Goal: Find specific page/section: Find specific page/section

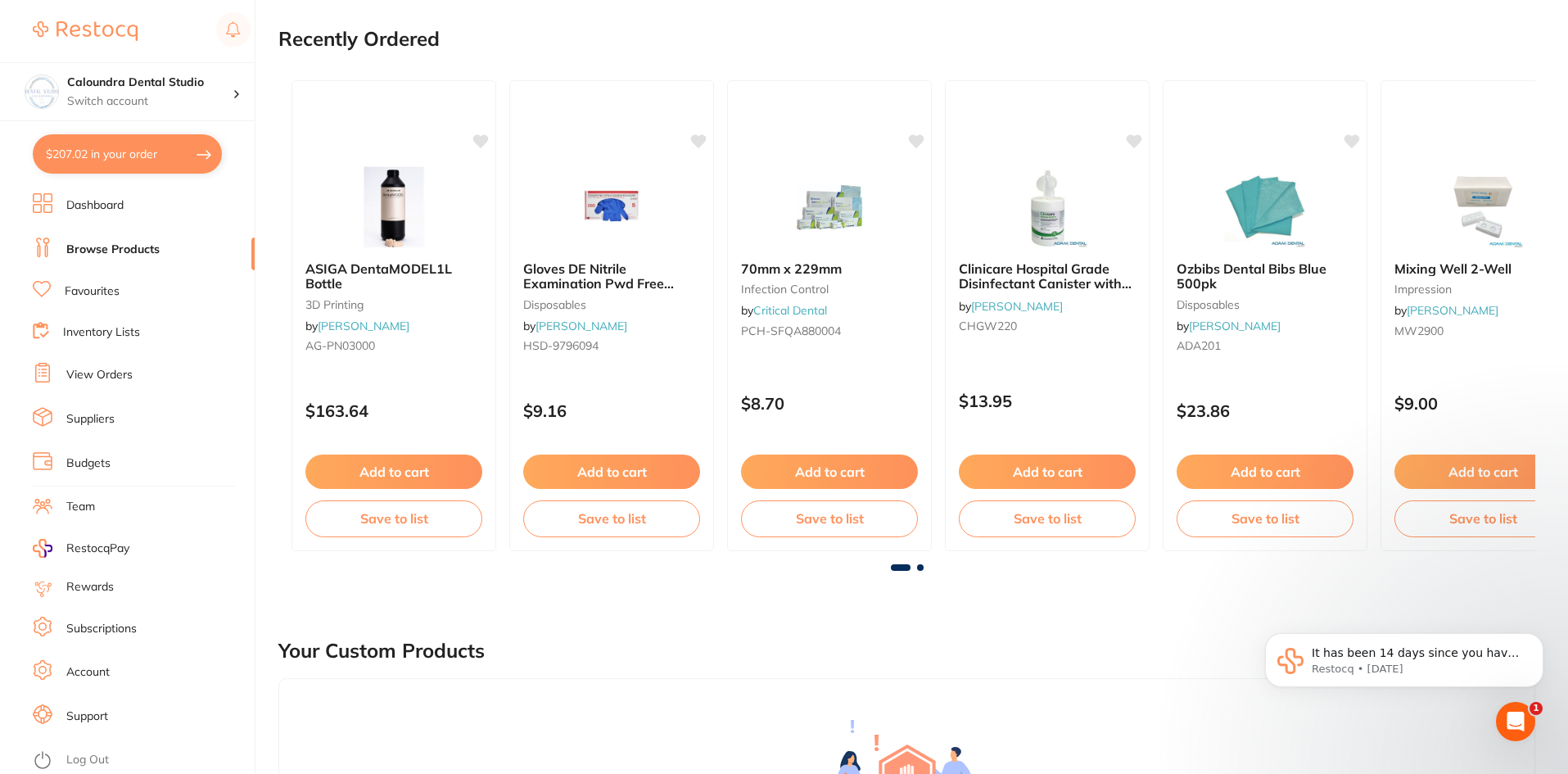
click at [111, 205] on link "Dashboard" at bounding box center [95, 205] width 57 height 16
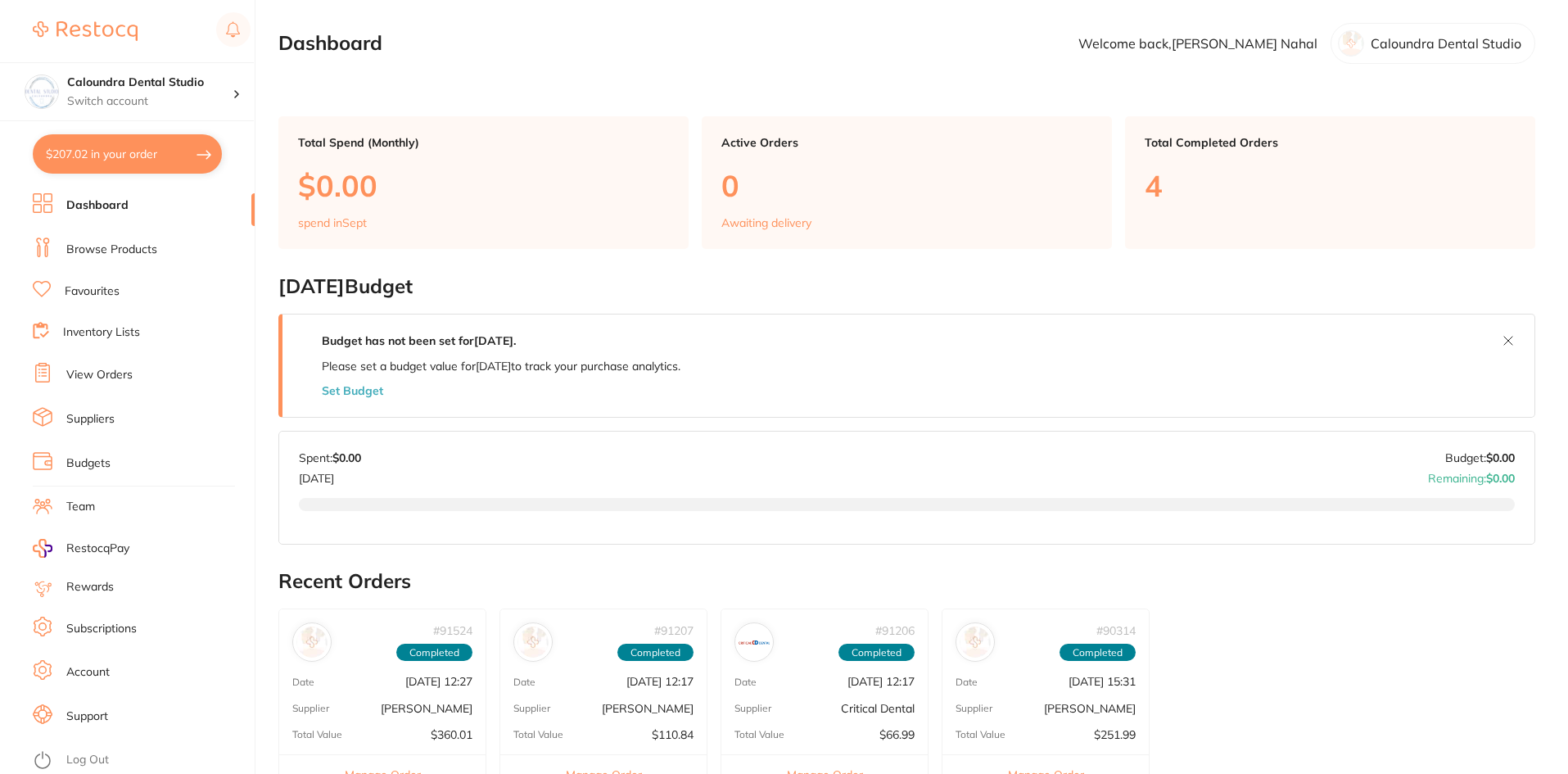
click at [143, 253] on link "Browse Products" at bounding box center [112, 249] width 91 height 16
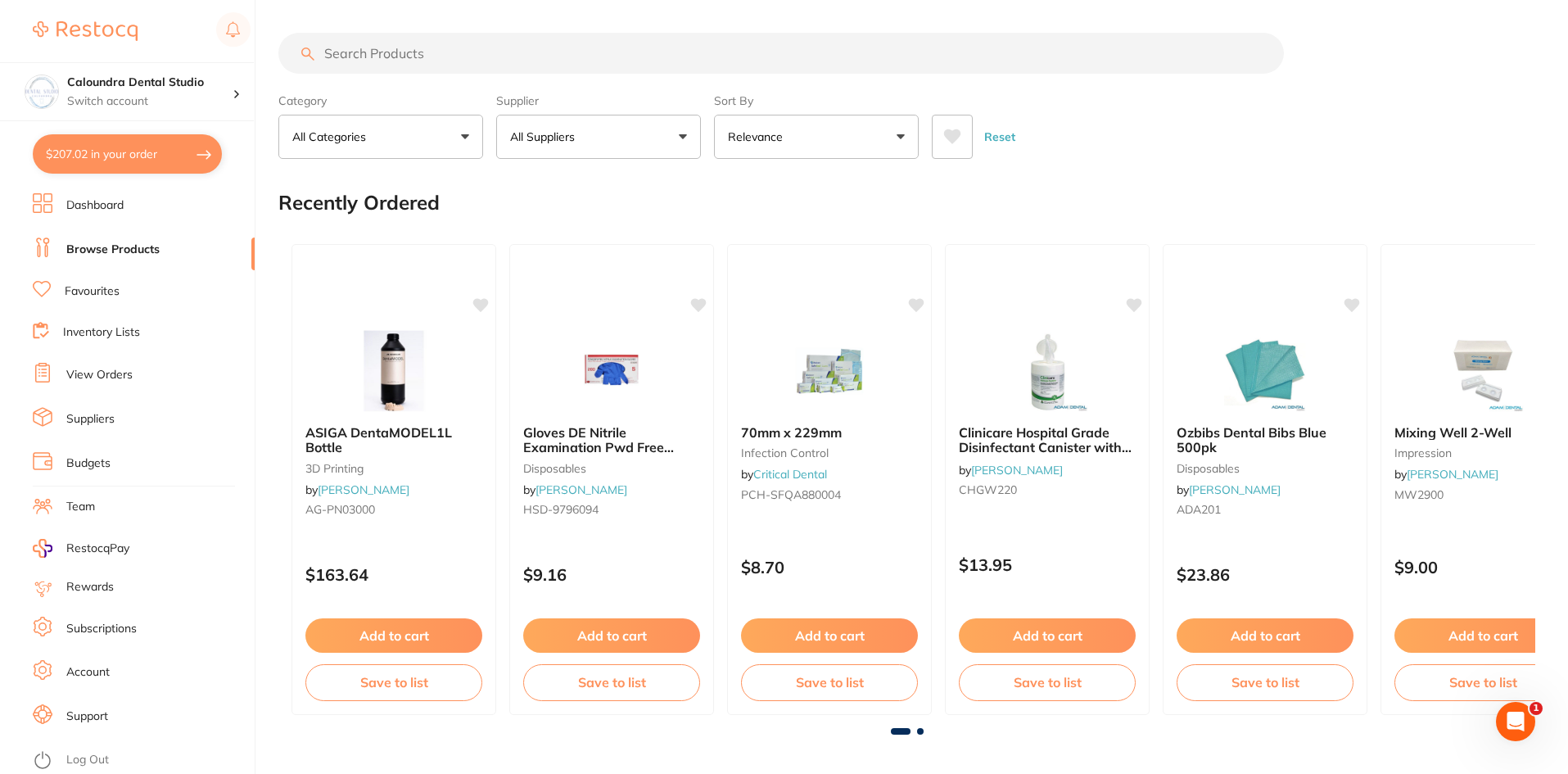
click at [615, 141] on button "All Suppliers" at bounding box center [598, 136] width 205 height 44
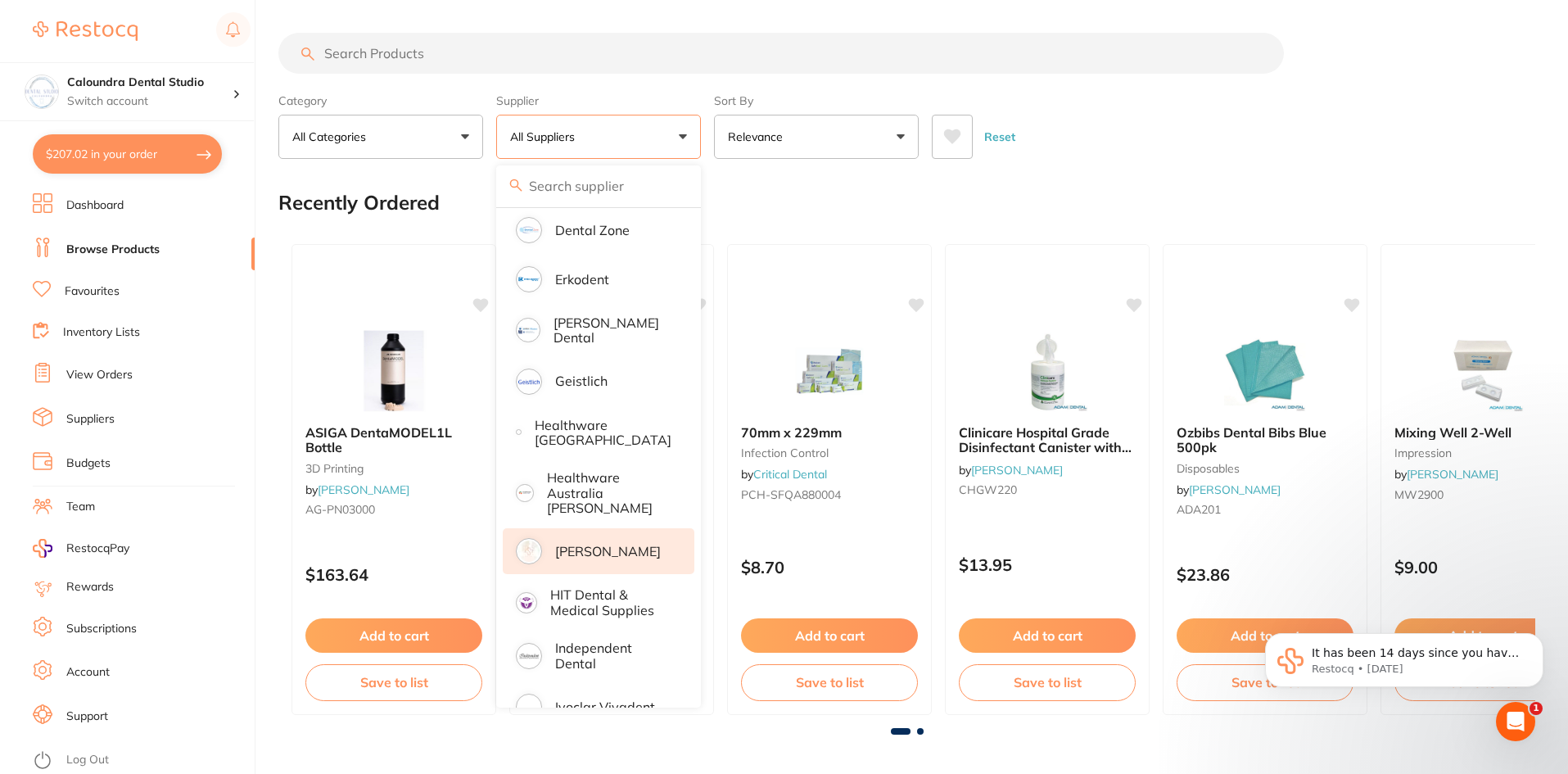
scroll to position [573, 0]
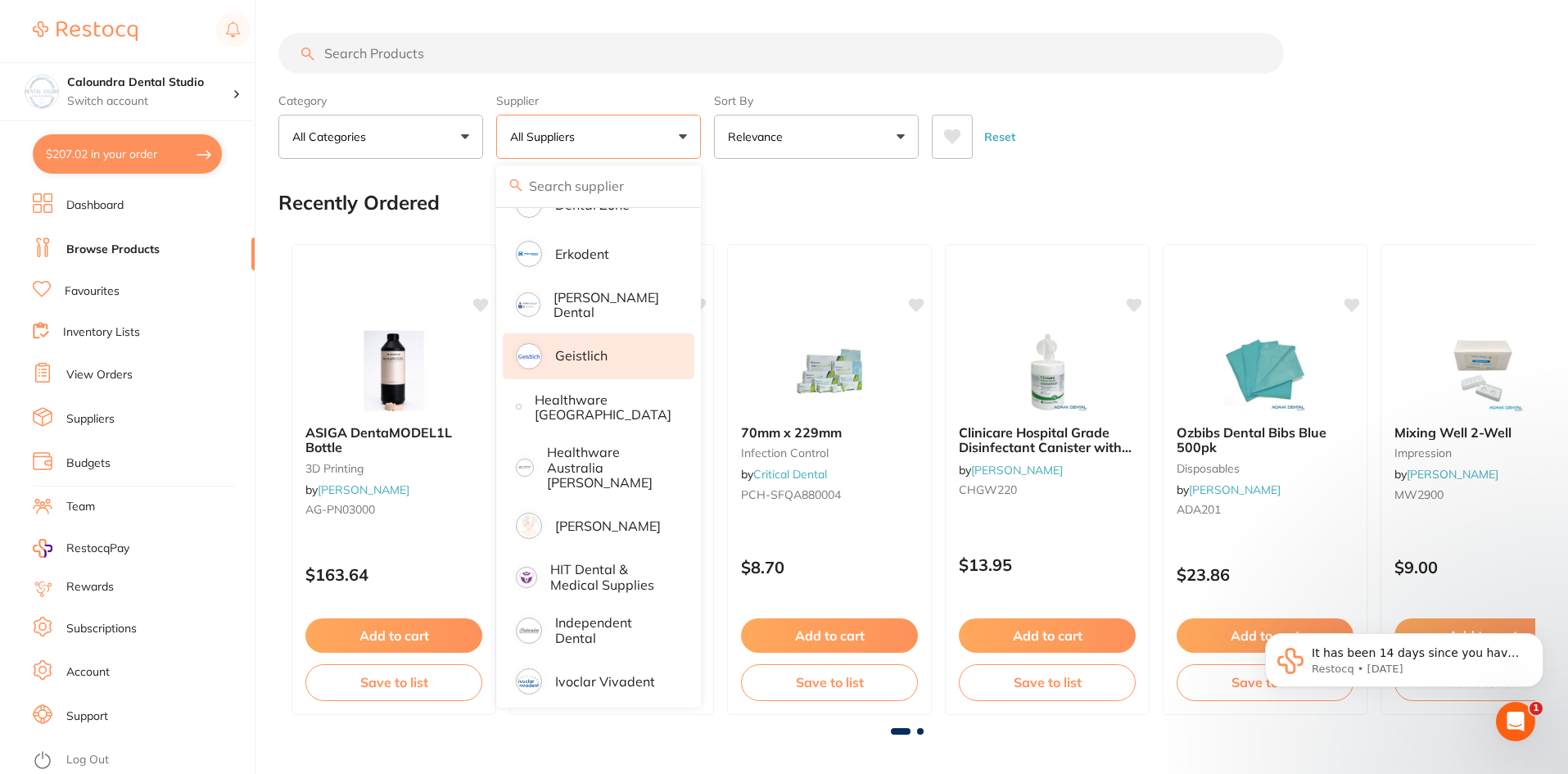
drag, startPoint x: 589, startPoint y: 499, endPoint x: 515, endPoint y: 344, distance: 171.8
click at [589, 518] on p "[PERSON_NAME]" at bounding box center [608, 525] width 106 height 14
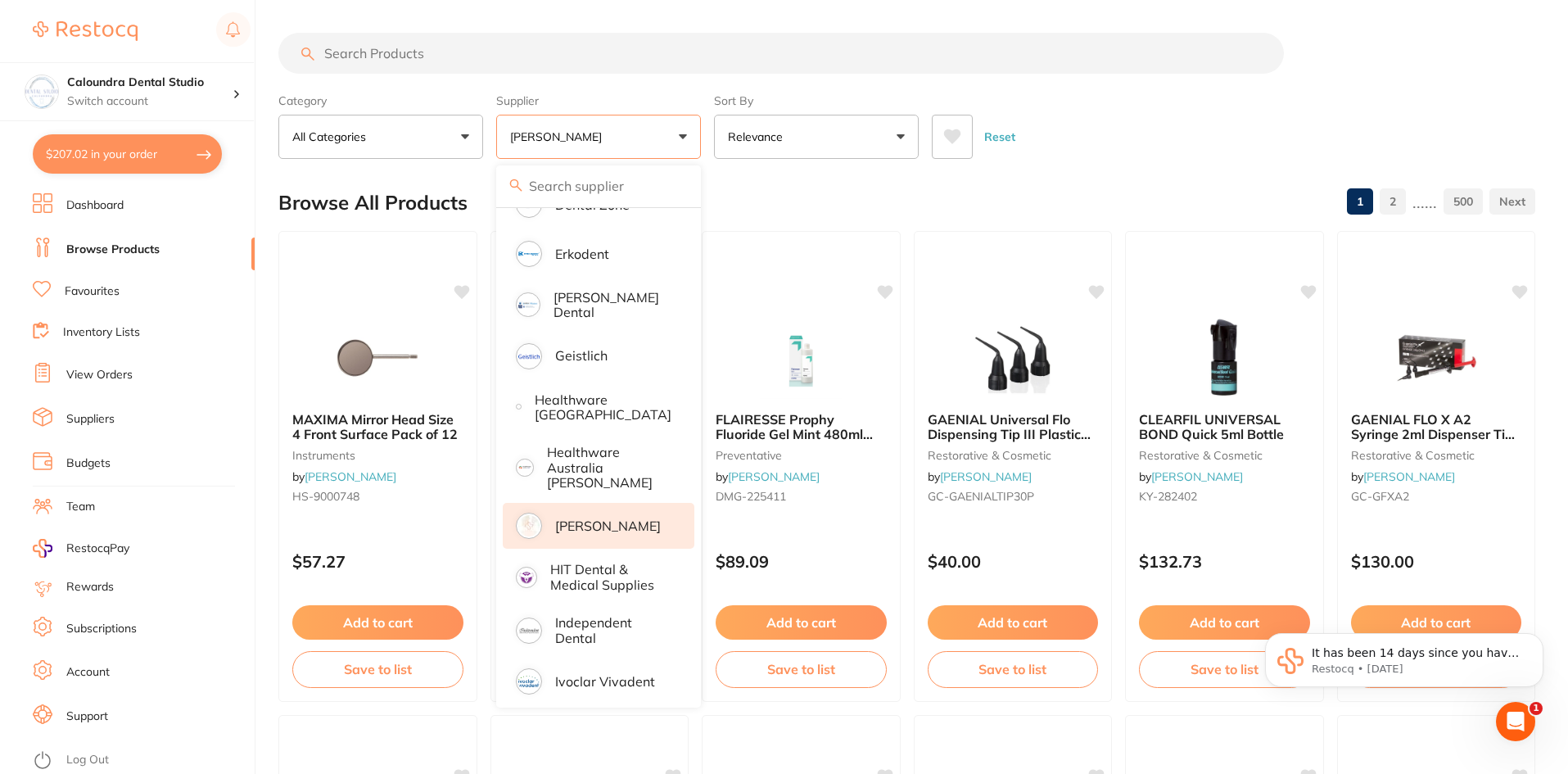
scroll to position [0, 0]
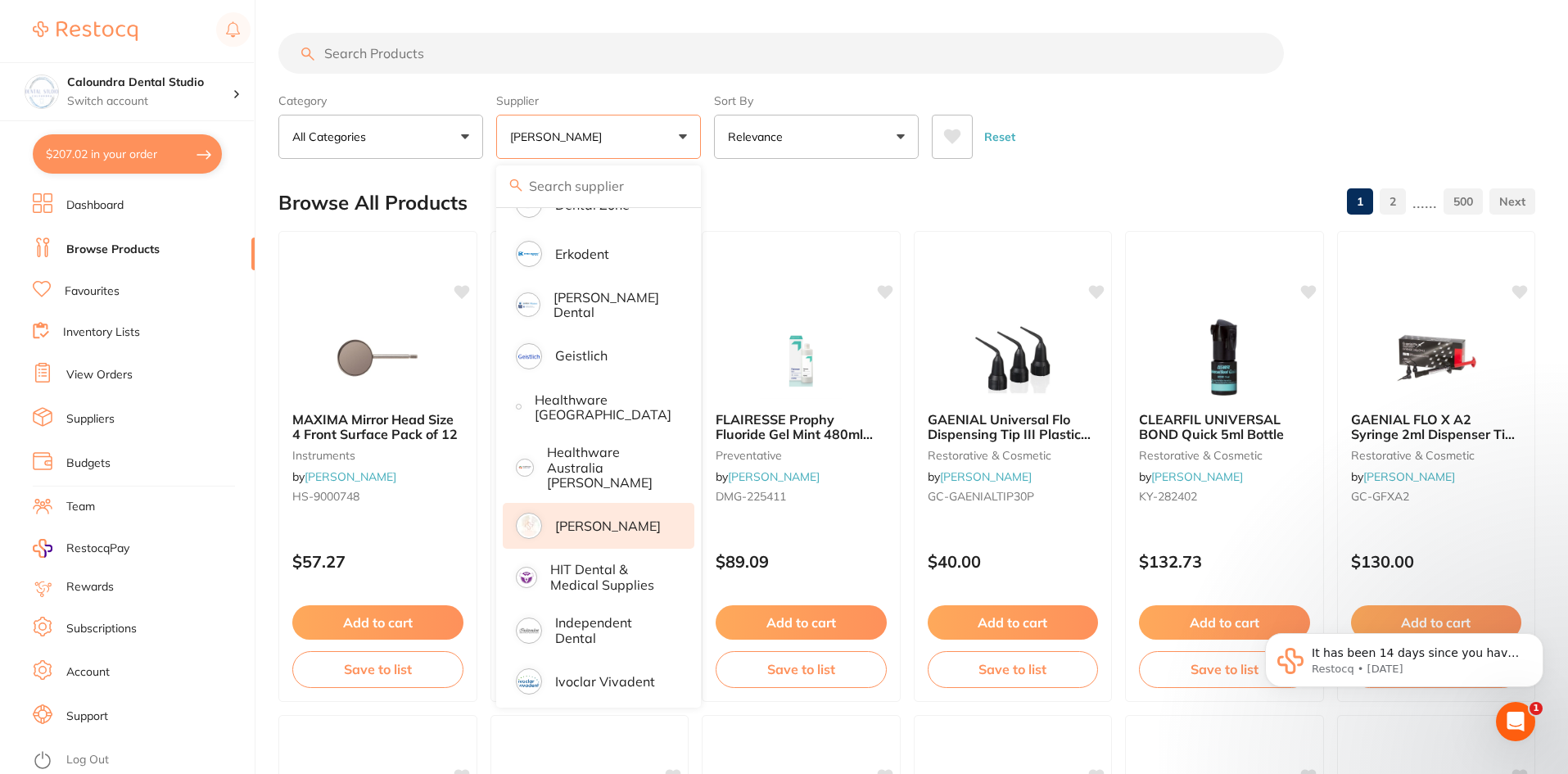
click at [450, 49] on input "search" at bounding box center [781, 53] width 1006 height 41
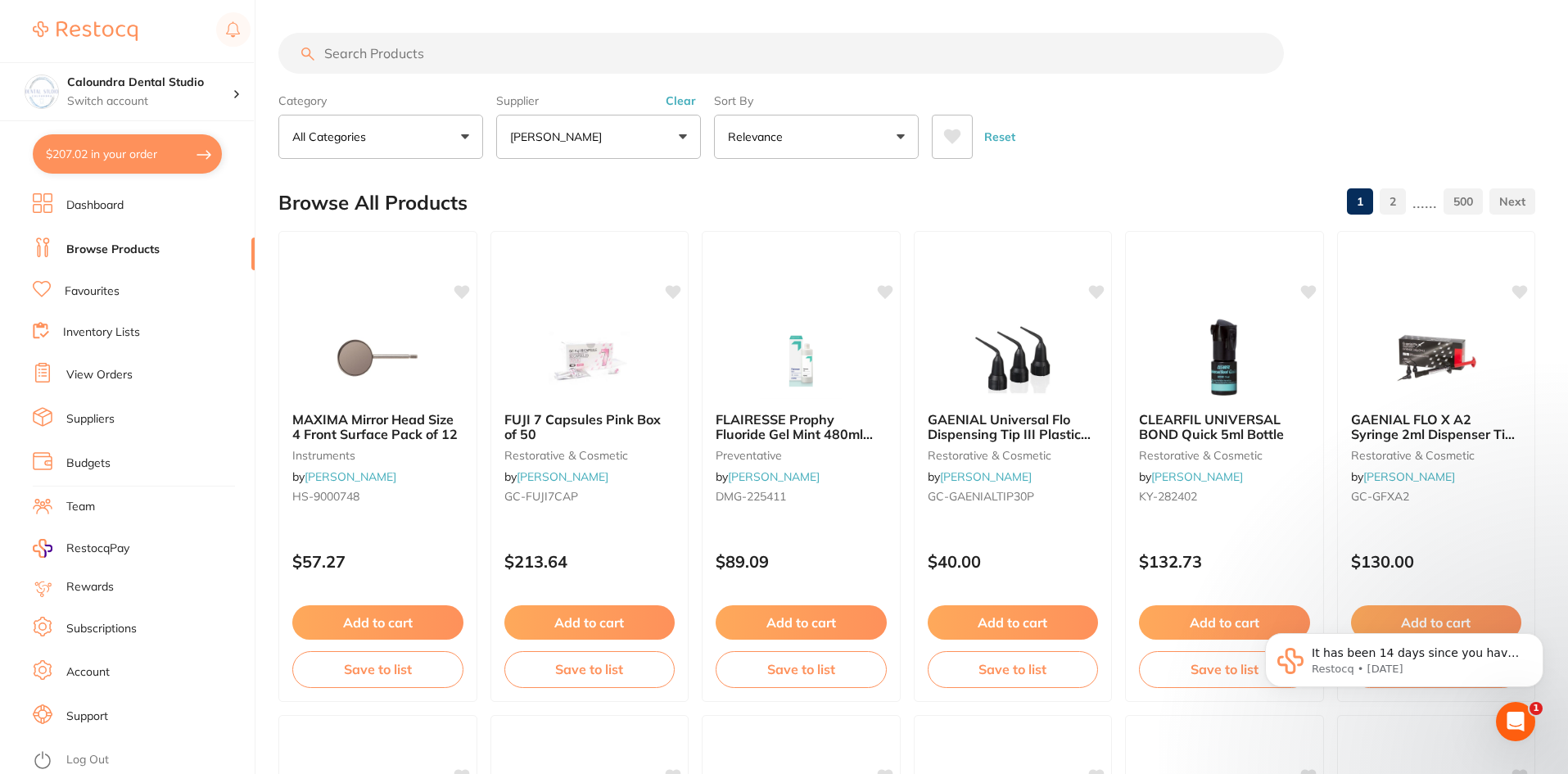
paste input "GC1-012941"
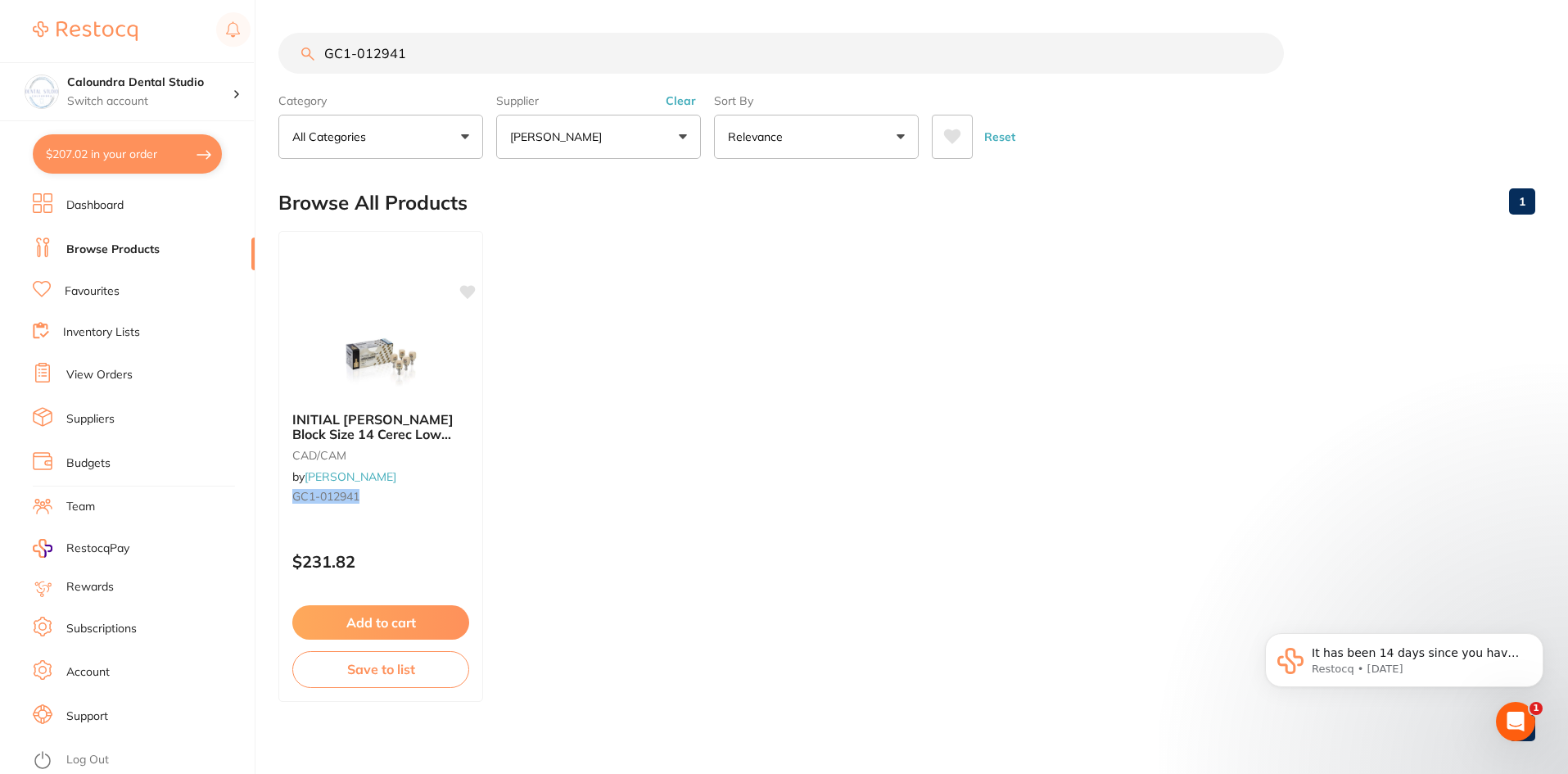
type input "GC1-012941"
